Goal: Information Seeking & Learning: Learn about a topic

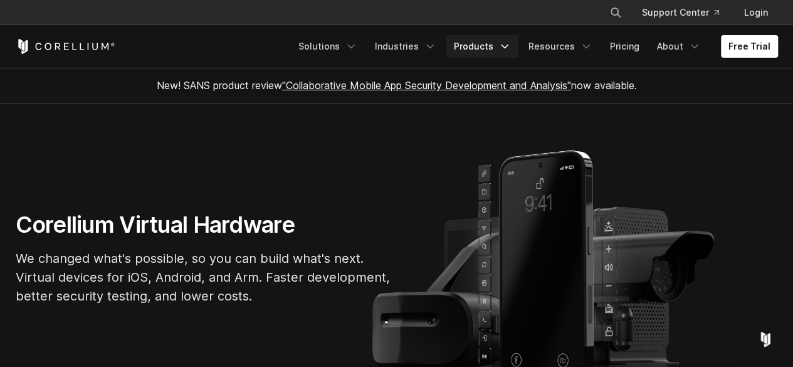
click at [516, 38] on link "Products" at bounding box center [482, 46] width 72 height 23
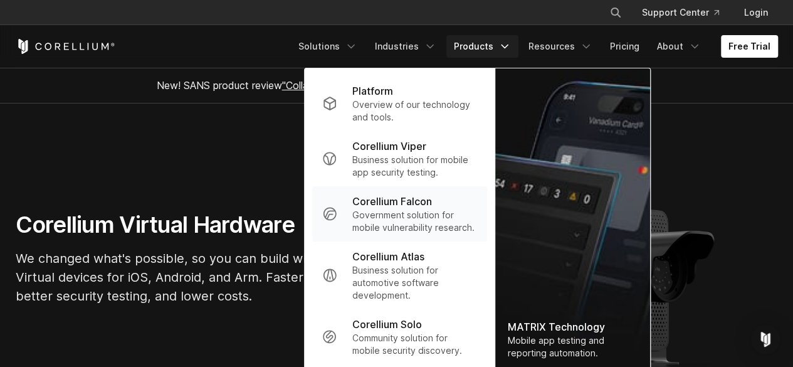
click at [411, 205] on p "Corellium Falcon" at bounding box center [392, 201] width 80 height 15
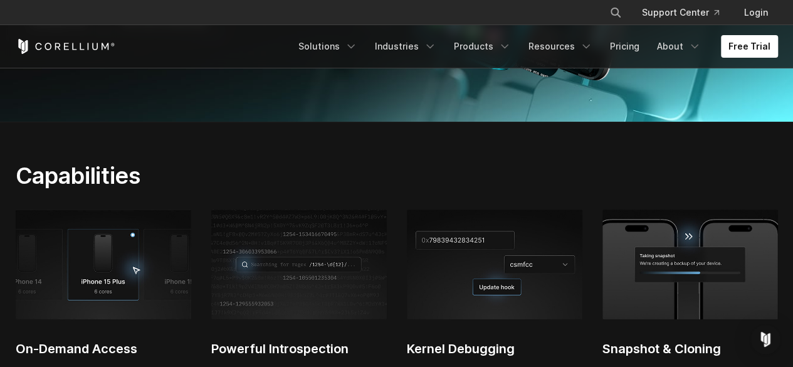
scroll to position [343, 0]
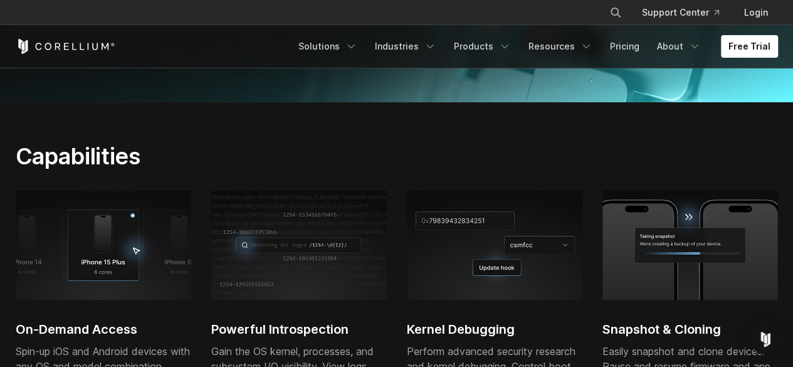
click at [196, 202] on div "On-Demand Access Spin-up iOS and Android devices with any OS and model combinat…" at bounding box center [407, 326] width 782 height 273
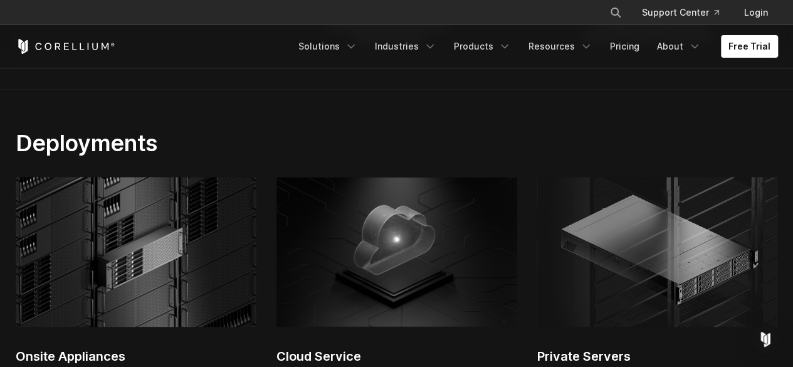
scroll to position [3086, 0]
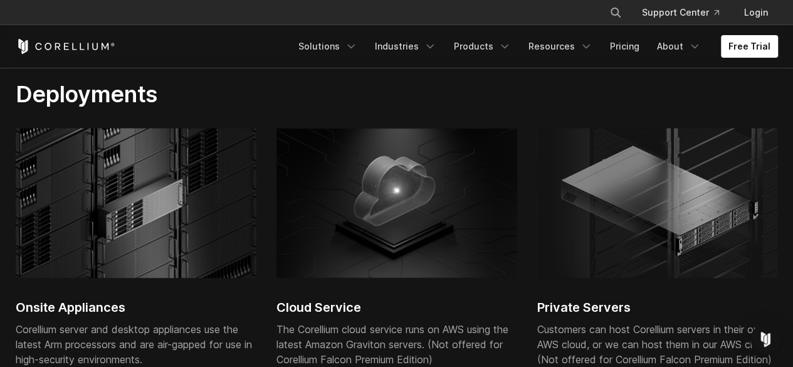
click at [137, 256] on img at bounding box center [136, 203] width 241 height 150
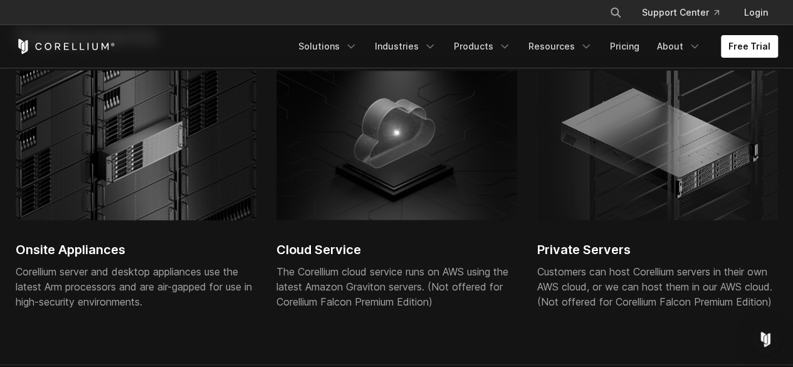
click at [95, 252] on h2 "Onsite Appliances" at bounding box center [136, 249] width 241 height 19
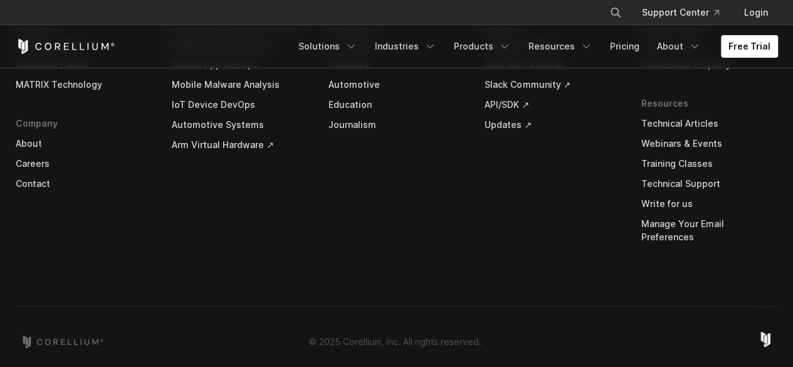
scroll to position [3910, 0]
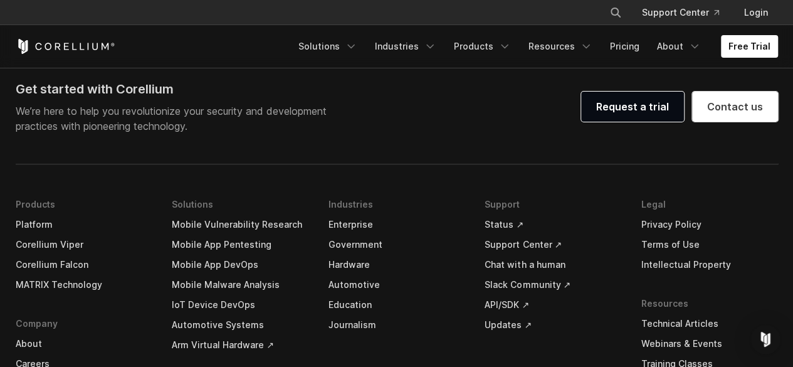
click at [358, 263] on link "Hardware" at bounding box center [396, 264] width 137 height 20
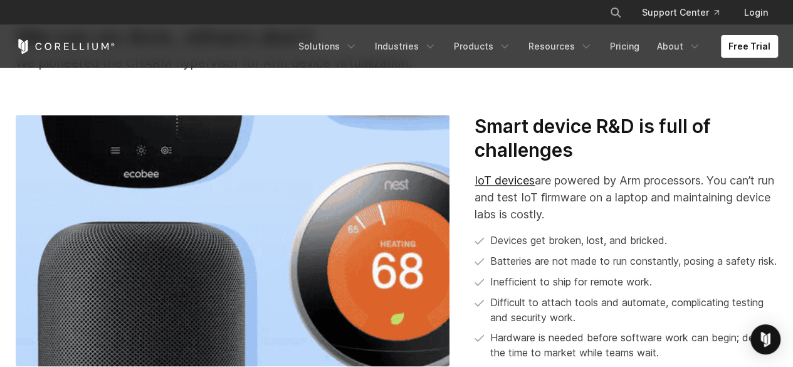
scroll to position [387, 0]
